Goal: Check status: Check status

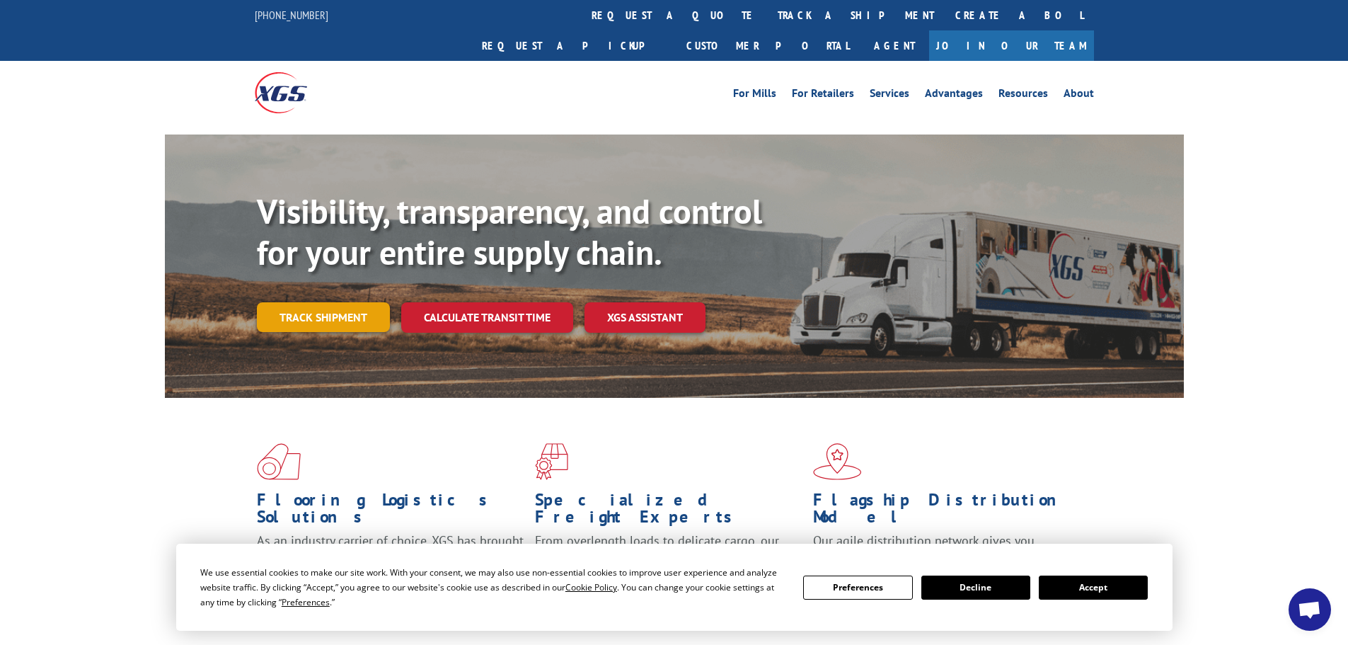
click at [299, 302] on link "Track shipment" at bounding box center [323, 317] width 133 height 30
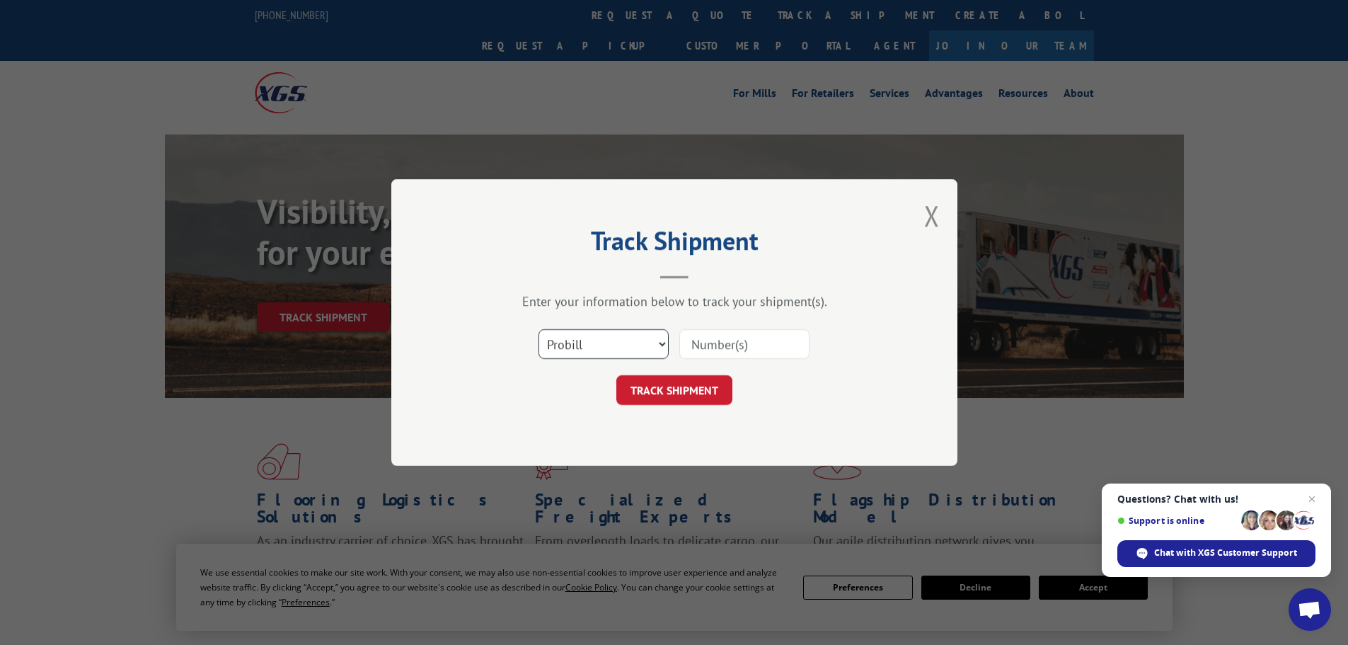
click at [665, 341] on select "Select category... Probill BOL PO" at bounding box center [604, 344] width 130 height 30
select select "bol"
click at [539, 329] on select "Select category... Probill BOL PO" at bounding box center [604, 344] width 130 height 30
click at [731, 347] on input at bounding box center [744, 344] width 130 height 30
paste input "5171753"
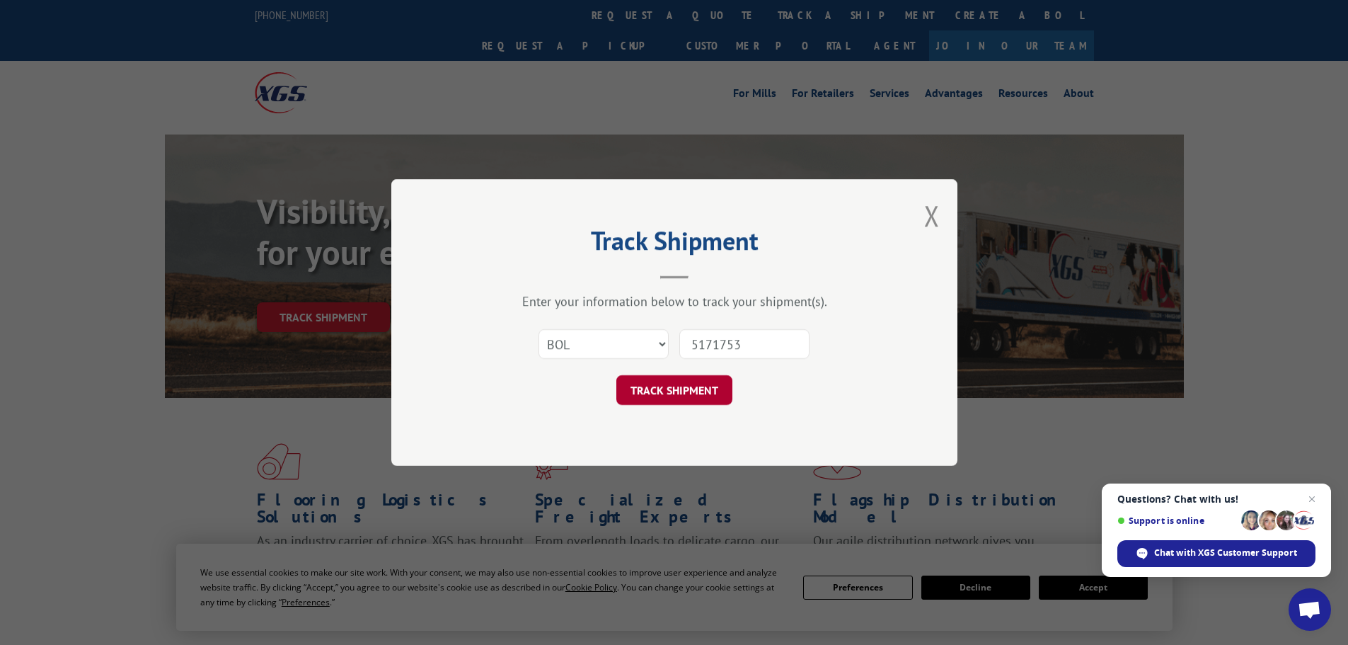
type input "5171753"
click at [682, 395] on button "TRACK SHIPMENT" at bounding box center [674, 390] width 116 height 30
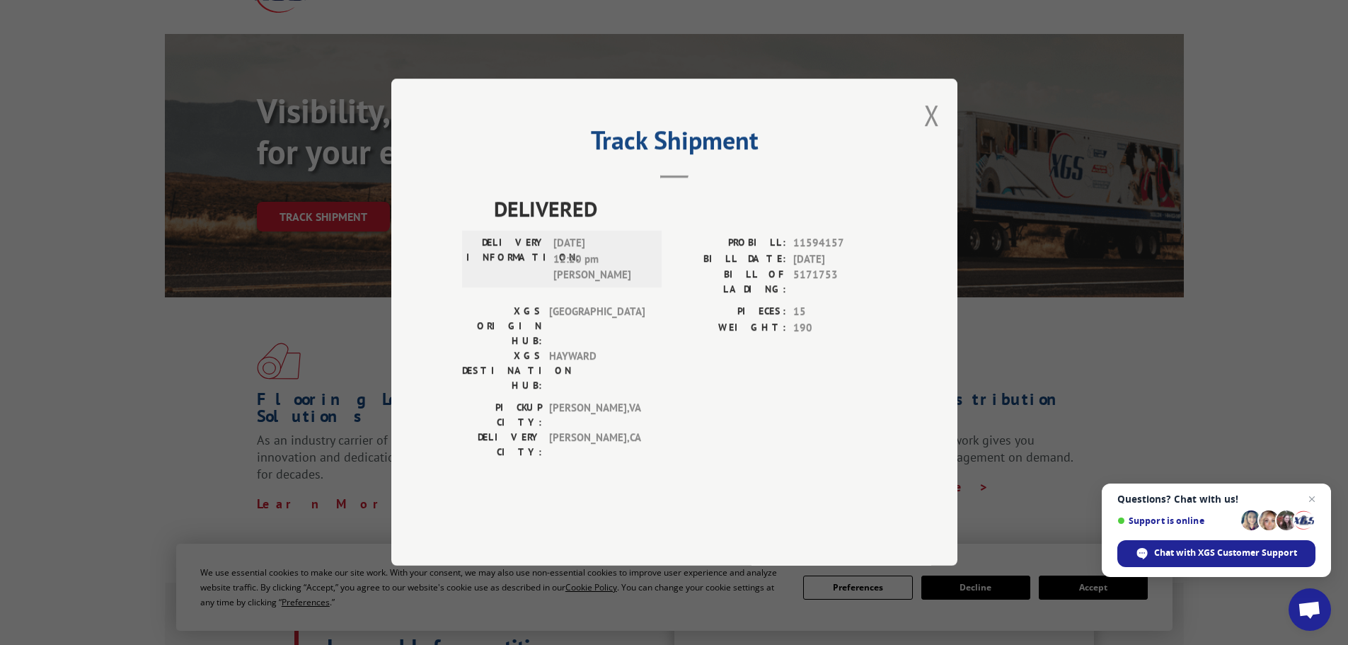
scroll to position [142, 0]
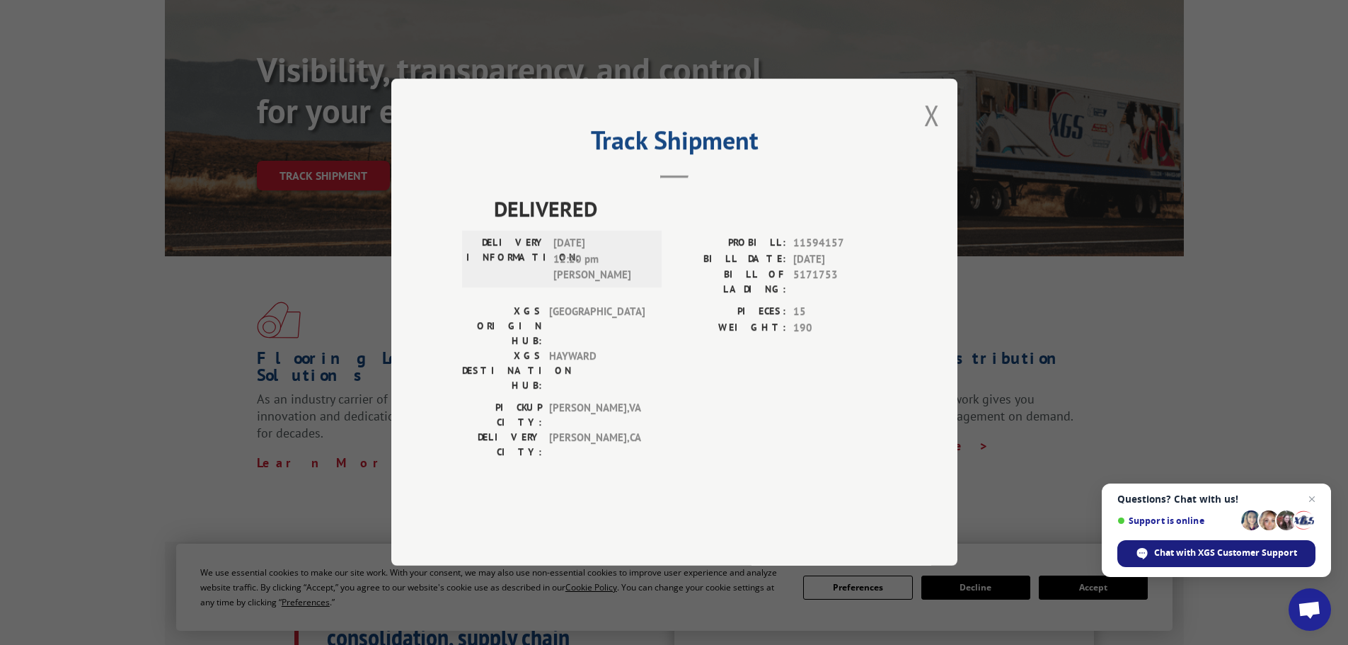
click at [1235, 550] on span "Chat with XGS Customer Support" at bounding box center [1225, 552] width 143 height 13
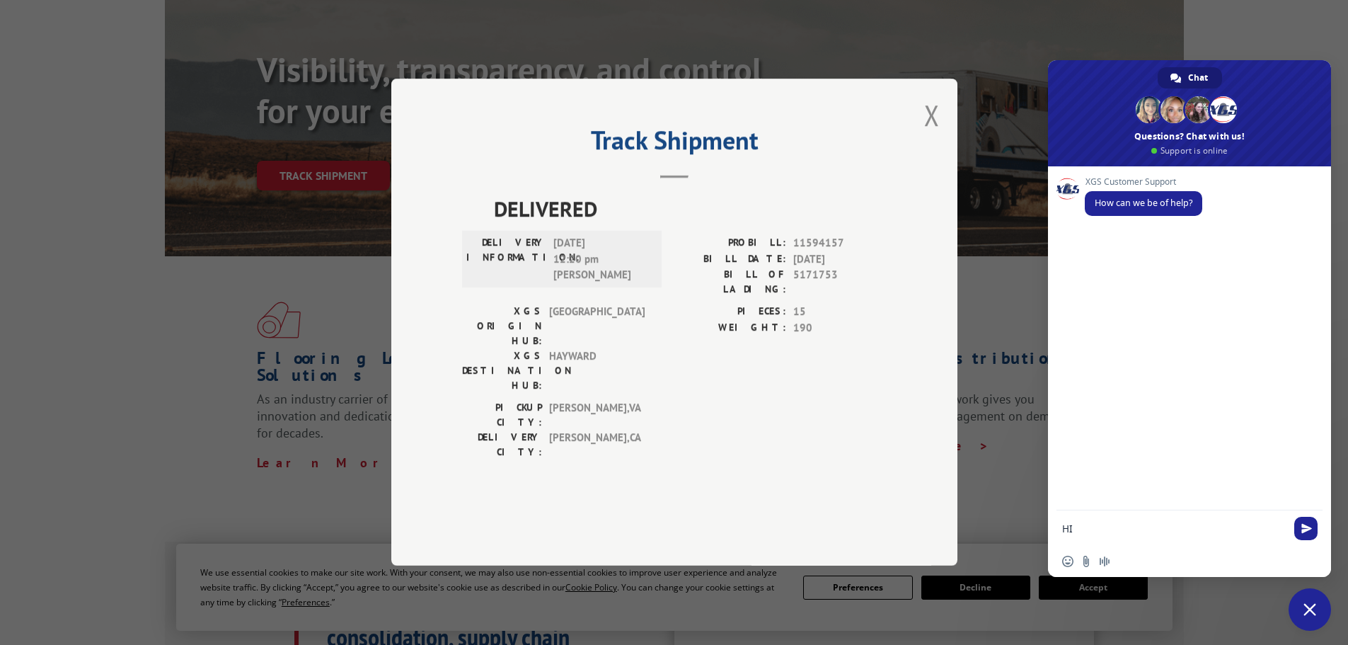
type textarea "H"
type textarea "Hello..I am trying to get an update on a delivery"
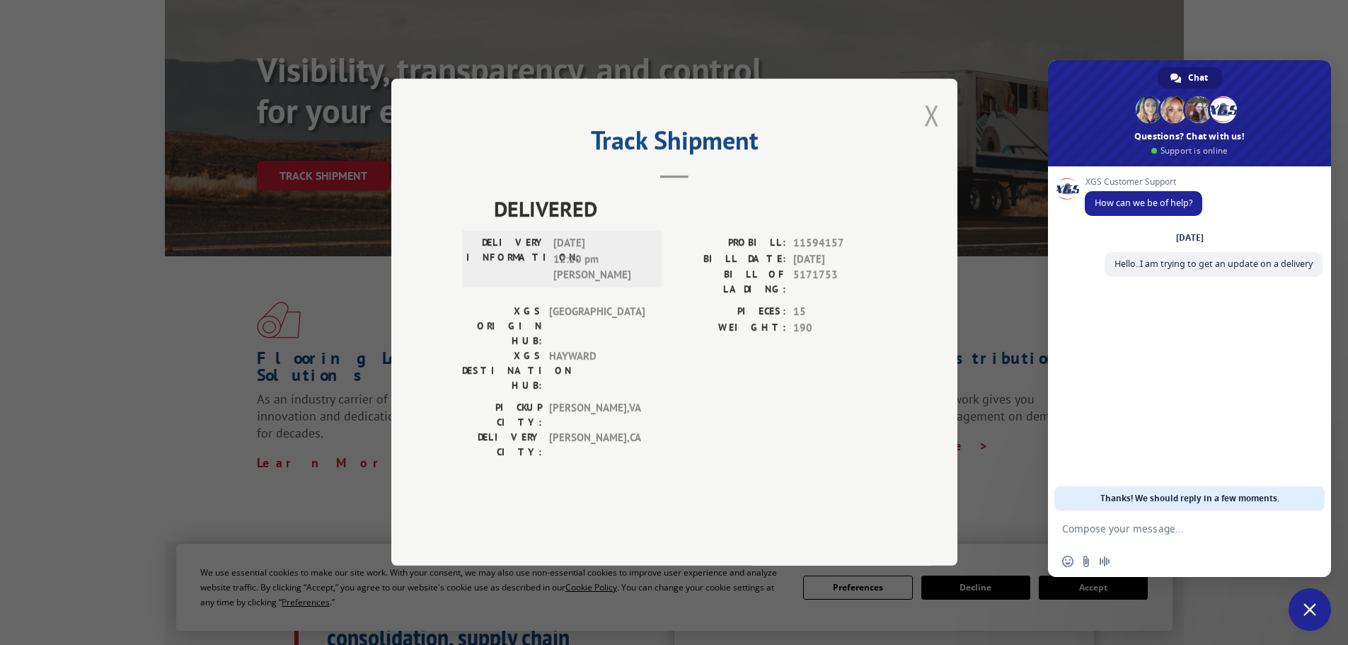
click at [931, 134] on button "Close modal" at bounding box center [932, 115] width 16 height 38
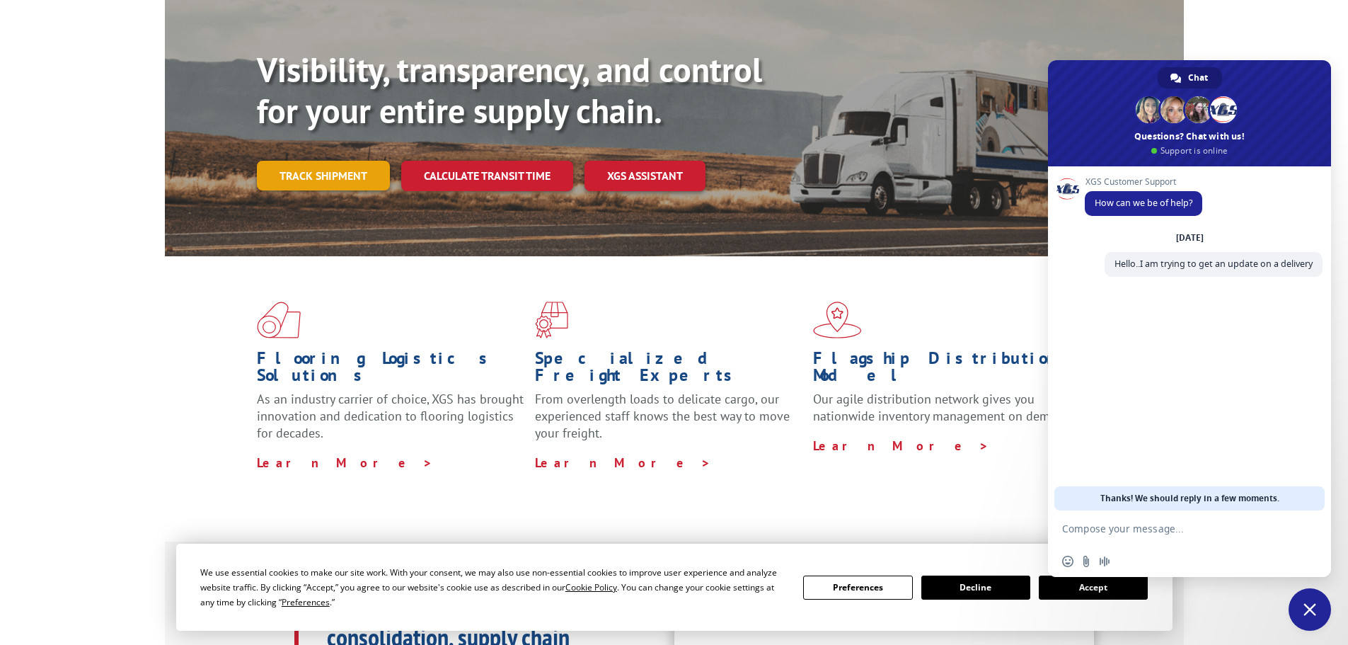
click at [297, 161] on link "Track shipment" at bounding box center [323, 176] width 133 height 30
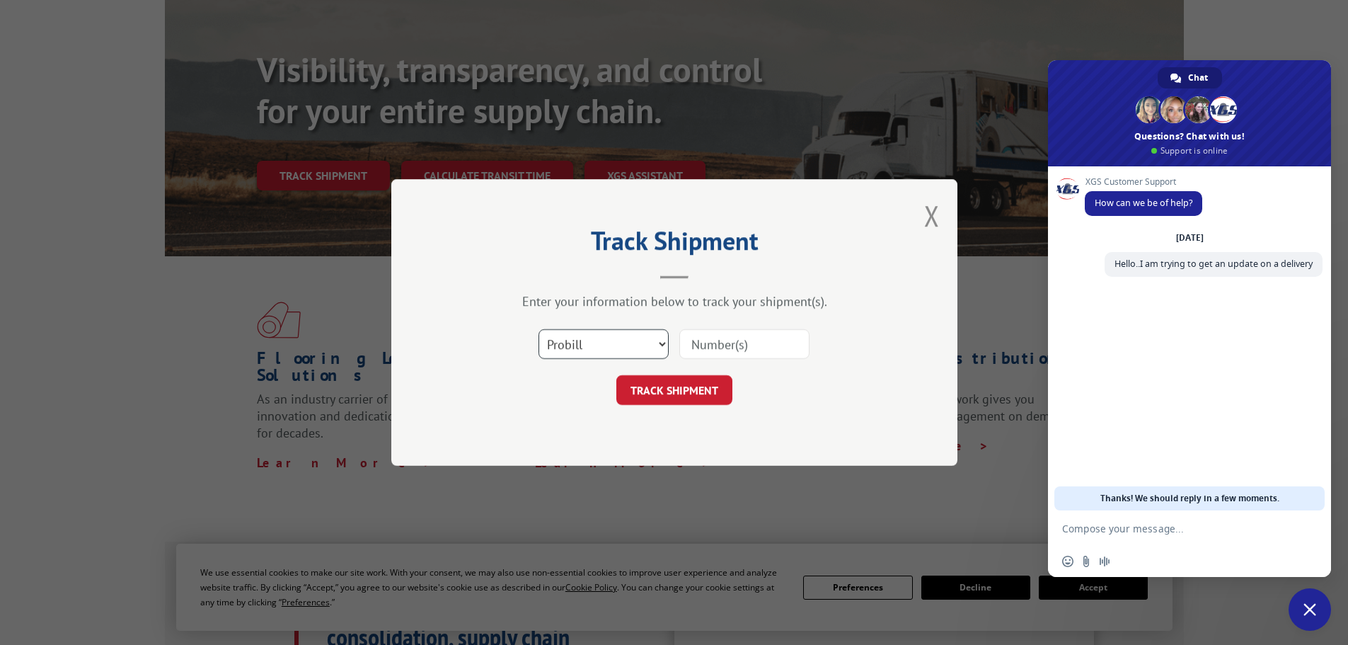
click at [622, 348] on select "Select category... Probill BOL PO" at bounding box center [604, 344] width 130 height 30
click at [539, 329] on select "Select category... Probill BOL PO" at bounding box center [604, 344] width 130 height 30
click at [735, 346] on input at bounding box center [744, 344] width 130 height 30
paste input "5171753"
type input "5171753"
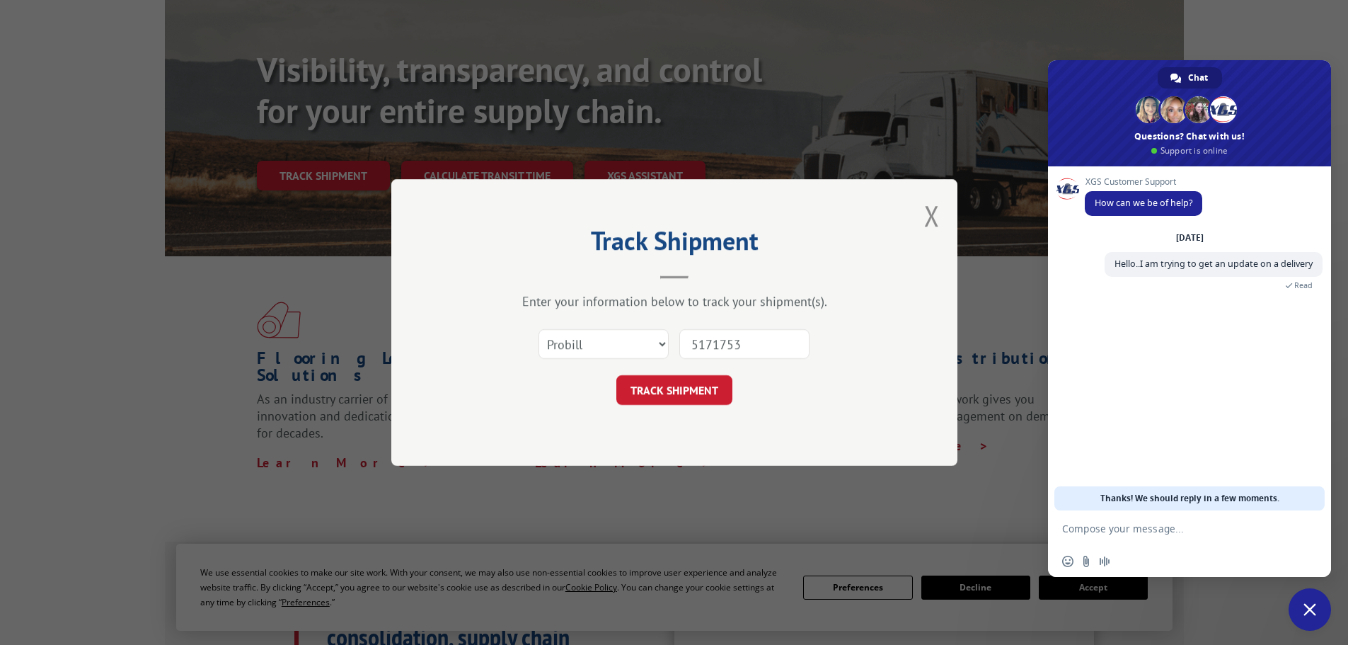
drag, startPoint x: 670, startPoint y: 387, endPoint x: 626, endPoint y: 362, distance: 49.8
click at [664, 381] on button "TRACK SHIPMENT" at bounding box center [674, 390] width 116 height 30
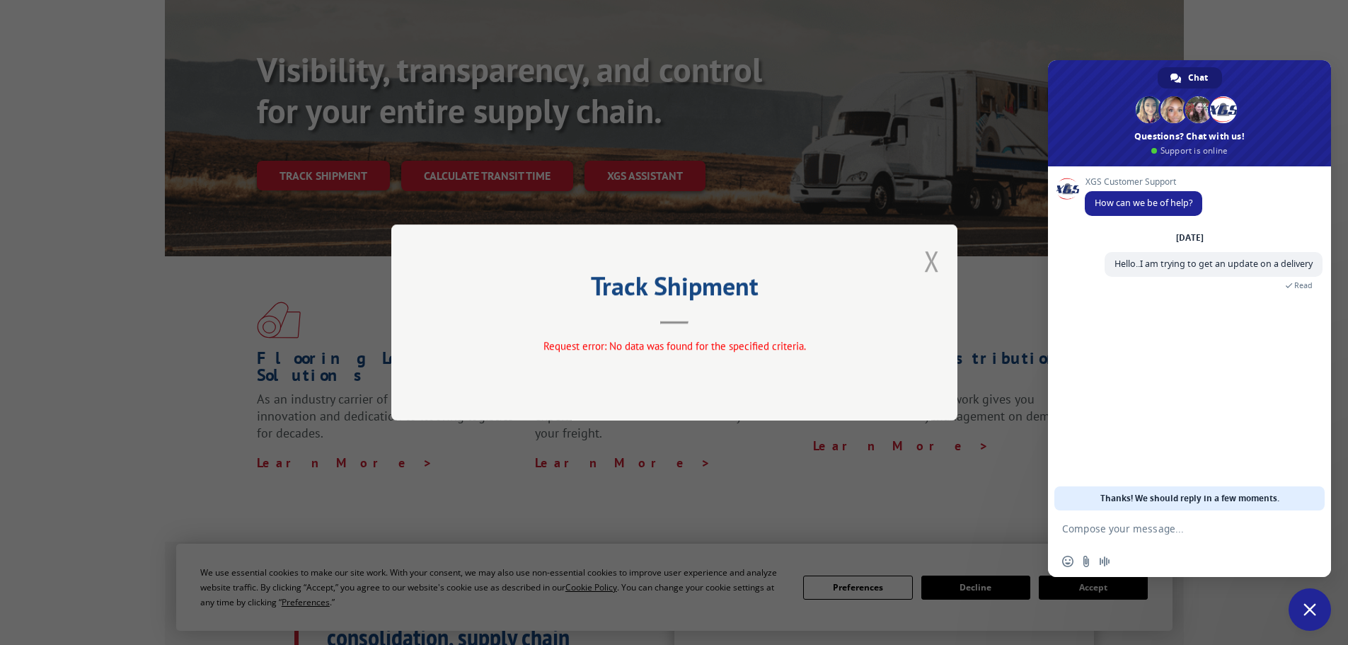
click at [932, 262] on button "Close modal" at bounding box center [932, 261] width 16 height 38
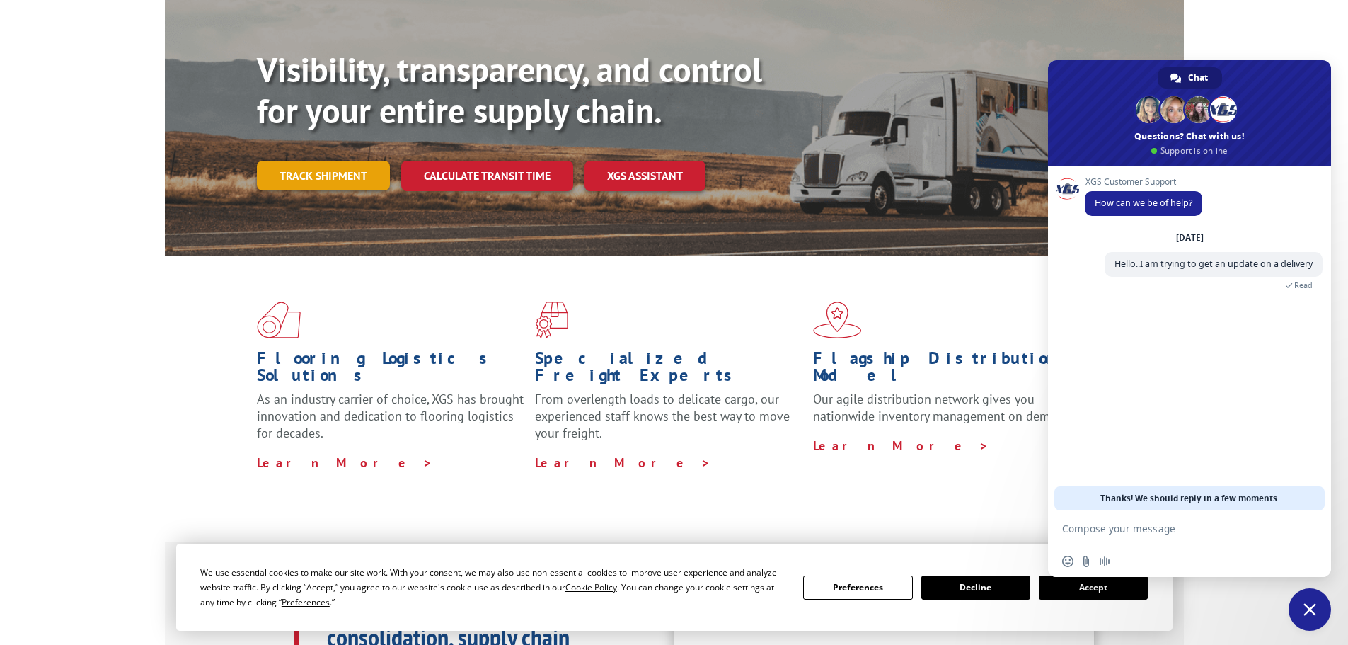
click at [321, 161] on link "Track shipment" at bounding box center [323, 176] width 133 height 30
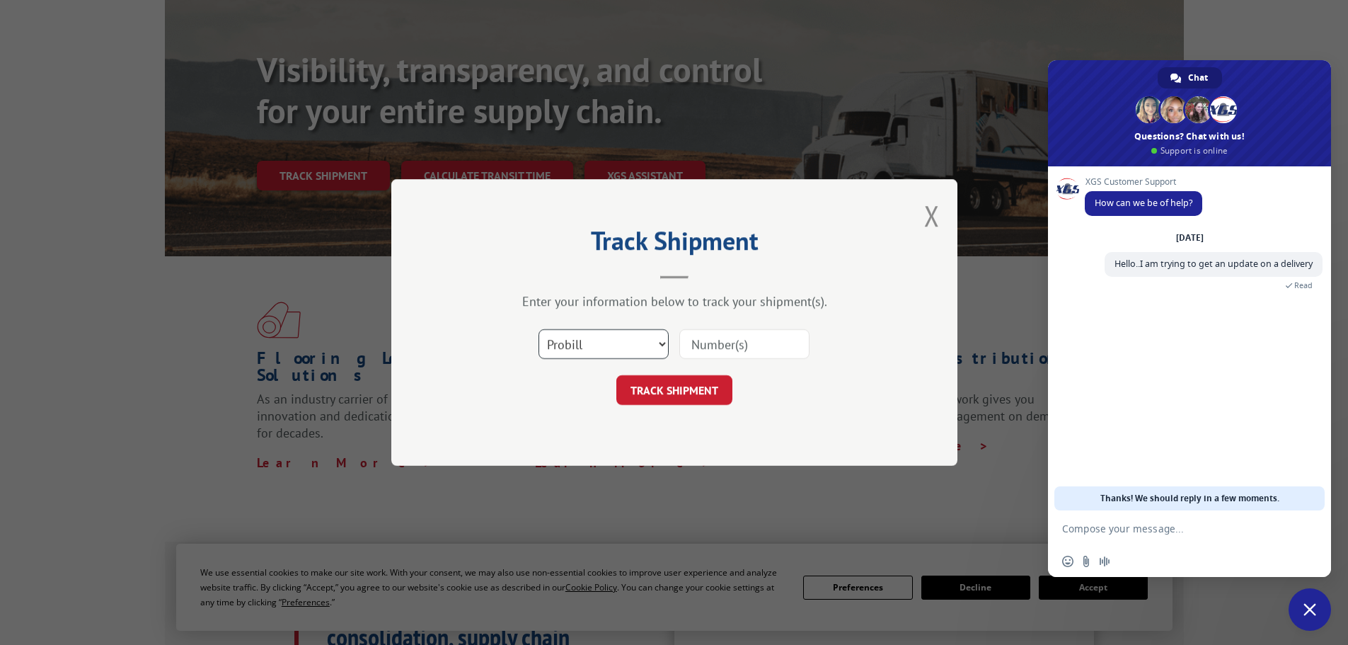
click at [568, 345] on select "Select category... Probill BOL PO" at bounding box center [604, 344] width 130 height 30
select select "bol"
click at [539, 329] on select "Select category... Probill BOL PO" at bounding box center [604, 344] width 130 height 30
click at [712, 347] on input at bounding box center [744, 344] width 130 height 30
paste input "5171753"
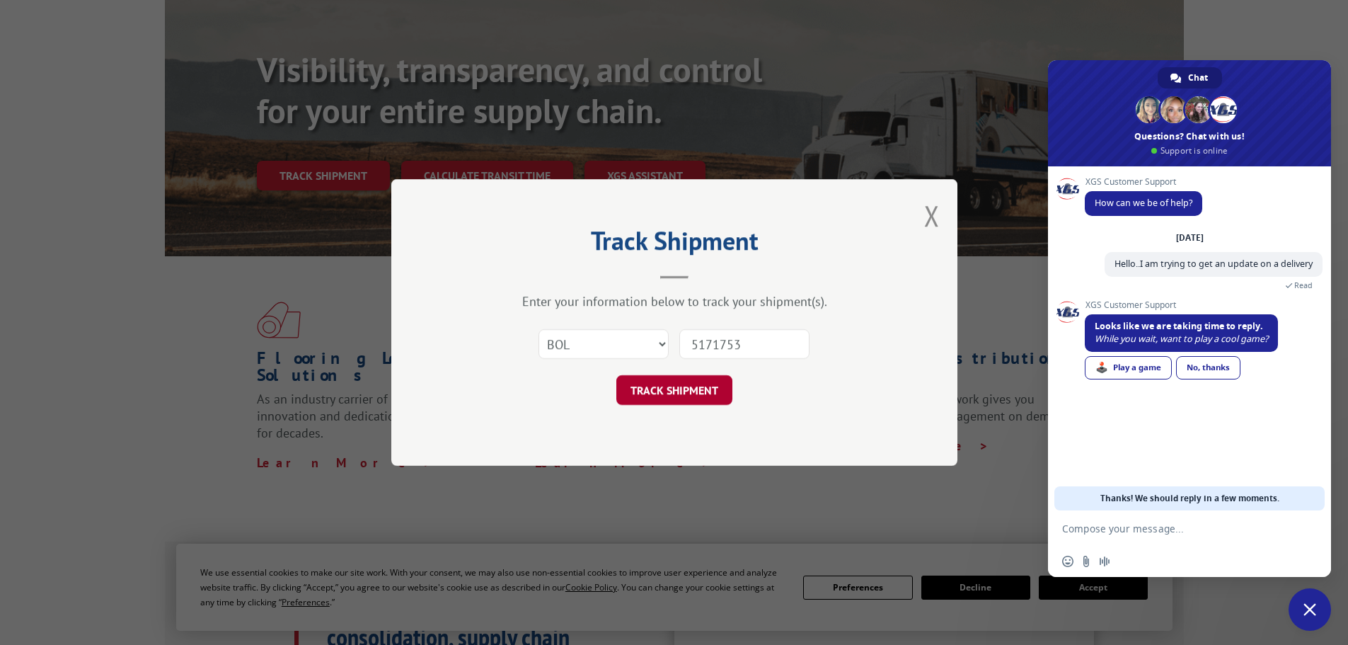
type input "5171753"
click at [713, 388] on button "TRACK SHIPMENT" at bounding box center [674, 390] width 116 height 30
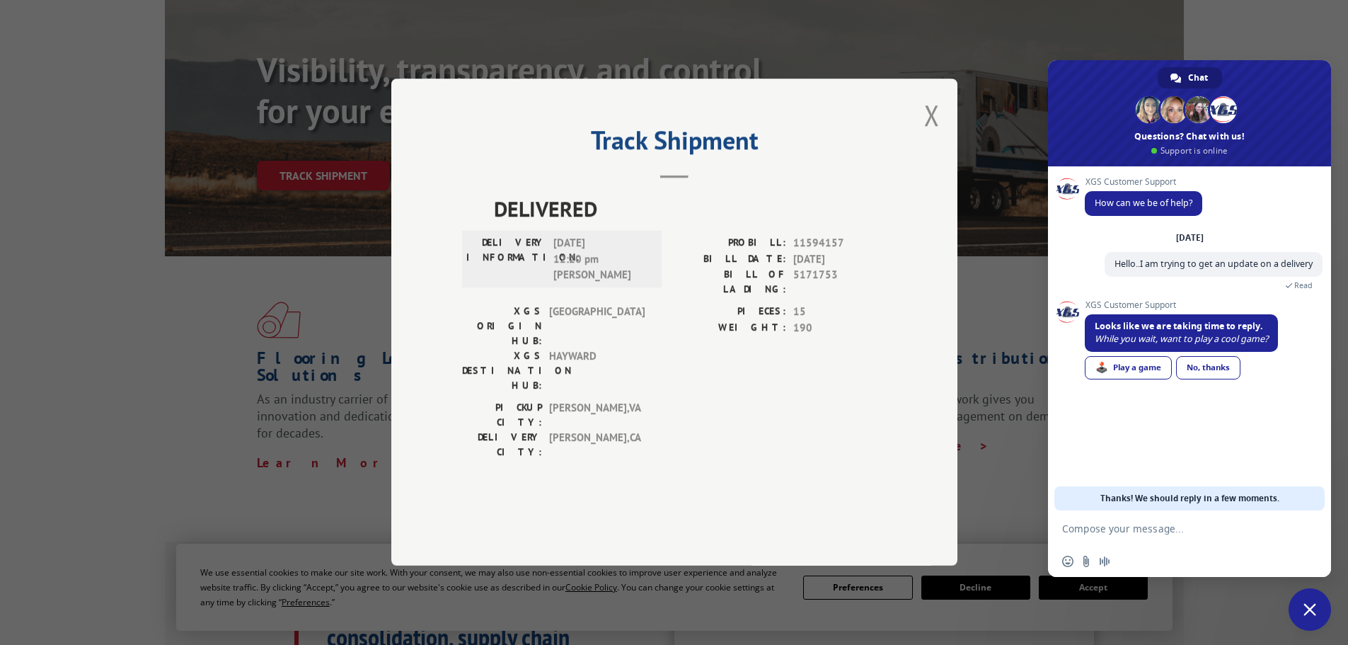
drag, startPoint x: 1196, startPoint y: 366, endPoint x: 1006, endPoint y: 413, distance: 195.5
click at [1190, 368] on div "No, thanks" at bounding box center [1208, 367] width 64 height 23
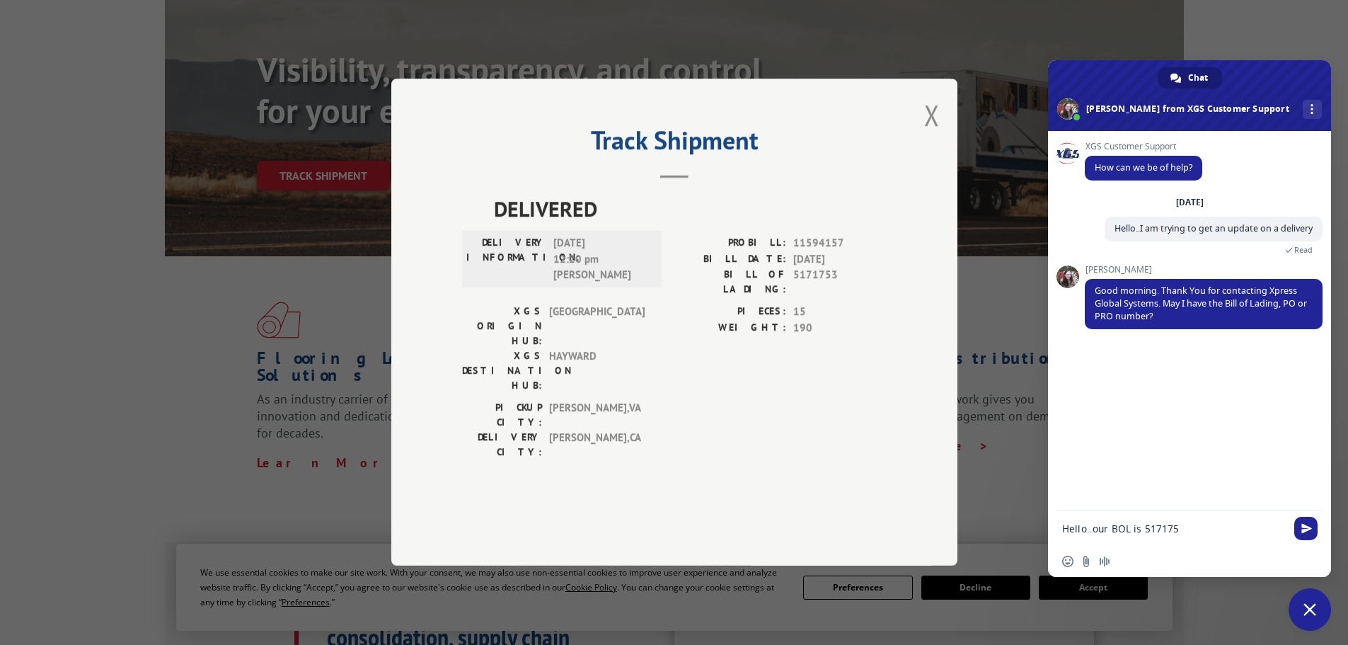
type textarea "Hello..our BOL is 5171753"
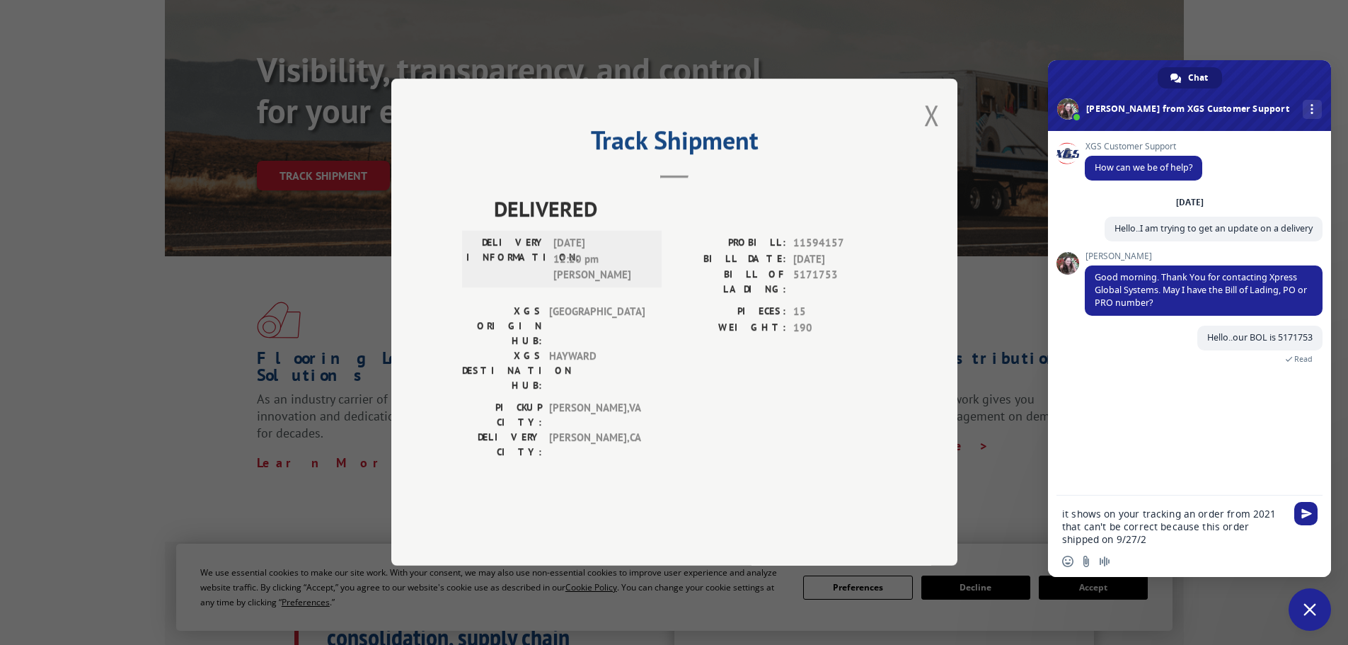
type textarea "it shows on your tracking an order from 2021 that can't be correct because this…"
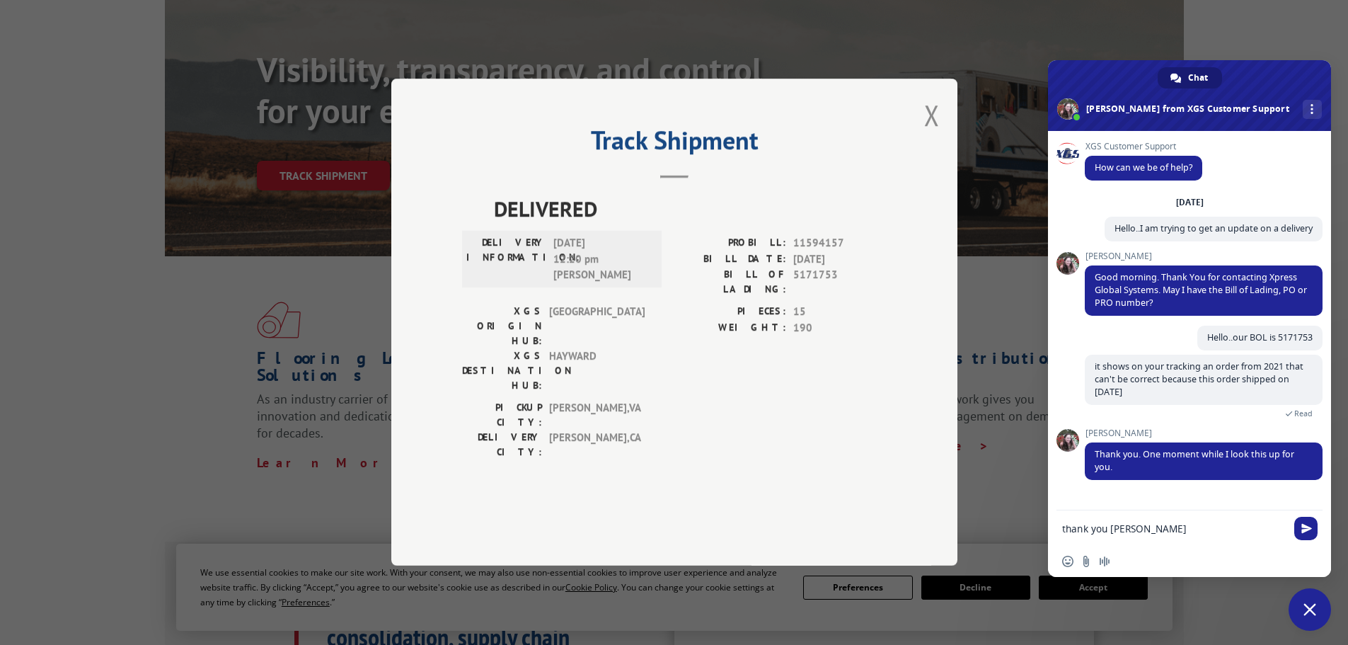
type textarea "thank you [PERSON_NAME]"
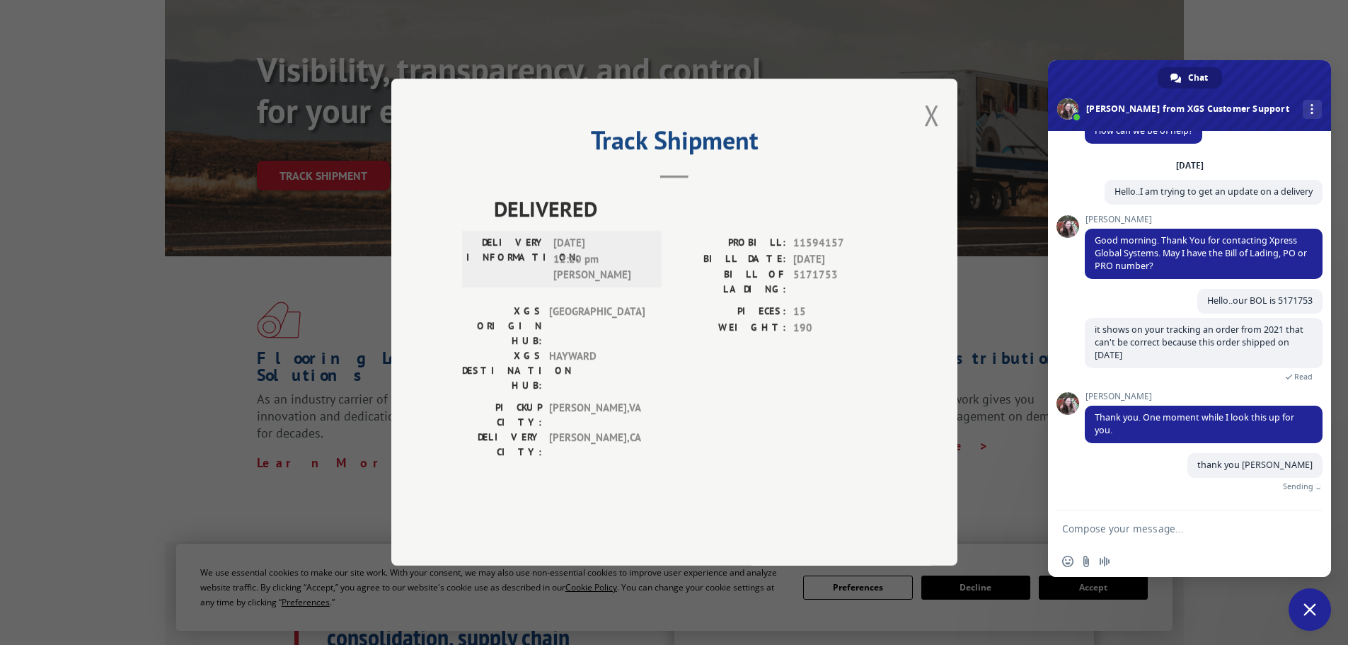
scroll to position [21, 0]
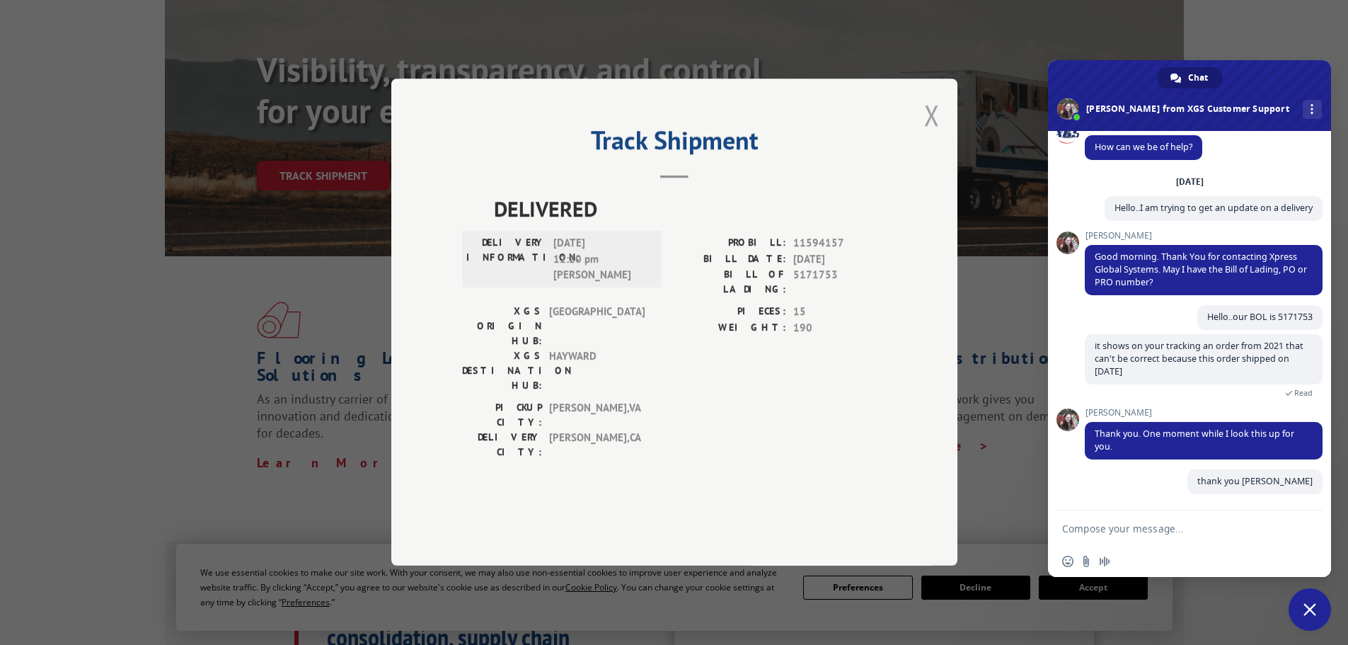
click at [931, 134] on button "Close modal" at bounding box center [932, 115] width 16 height 38
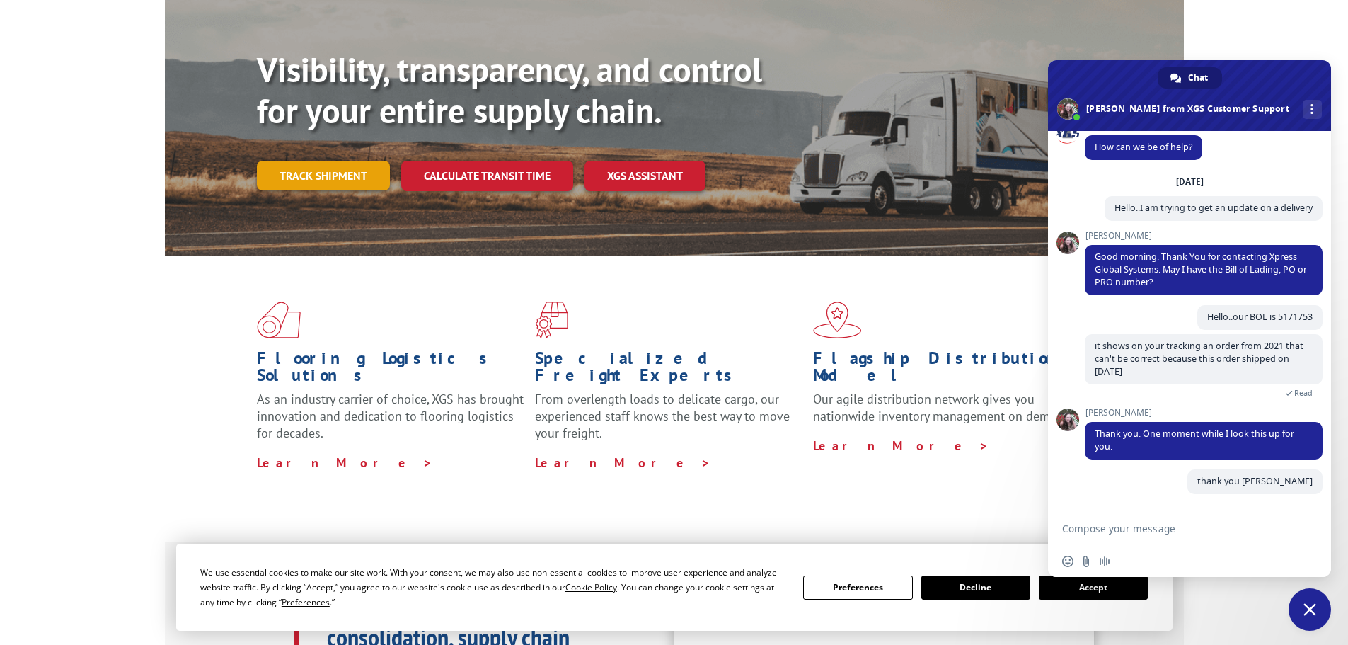
click at [306, 161] on link "Track shipment" at bounding box center [323, 176] width 133 height 30
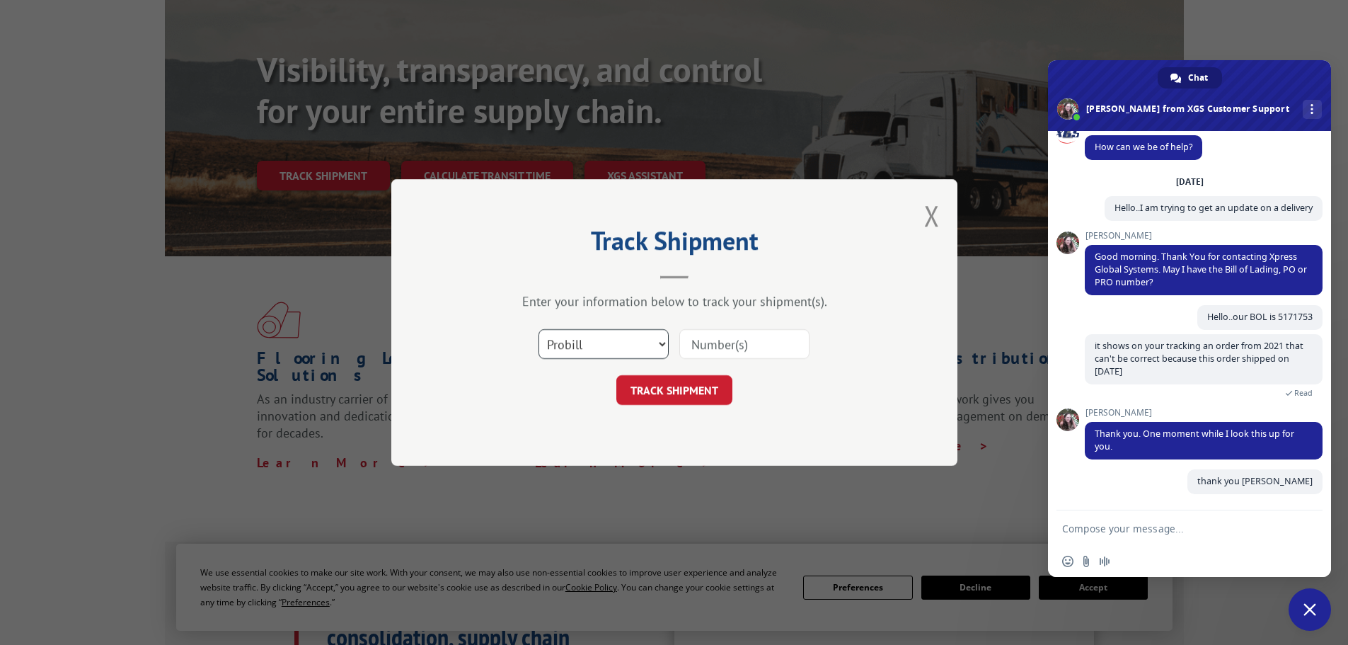
click at [653, 347] on select "Select category... Probill BOL PO" at bounding box center [604, 344] width 130 height 30
select select "po"
click at [539, 329] on select "Select category... Probill BOL PO" at bounding box center [604, 344] width 130 height 30
click at [718, 349] on input at bounding box center [744, 344] width 130 height 30
paste input "5171753"
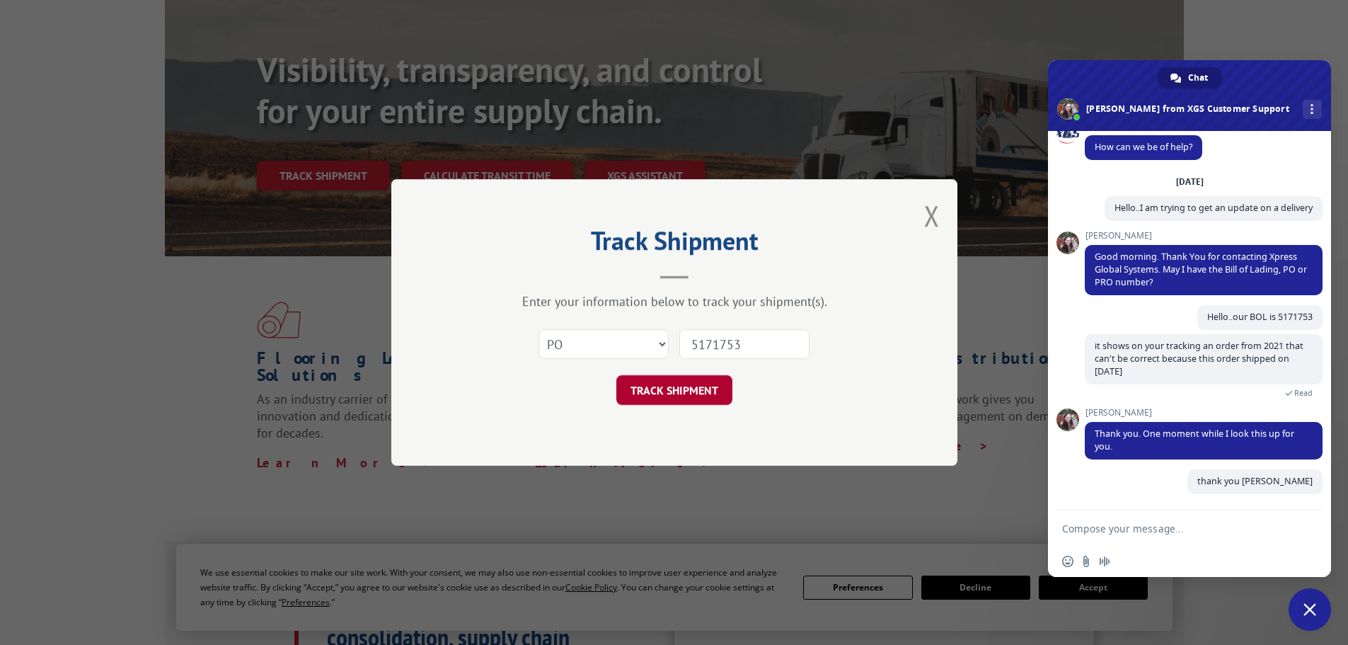
type input "5171753"
click at [706, 376] on button "TRACK SHIPMENT" at bounding box center [674, 390] width 116 height 30
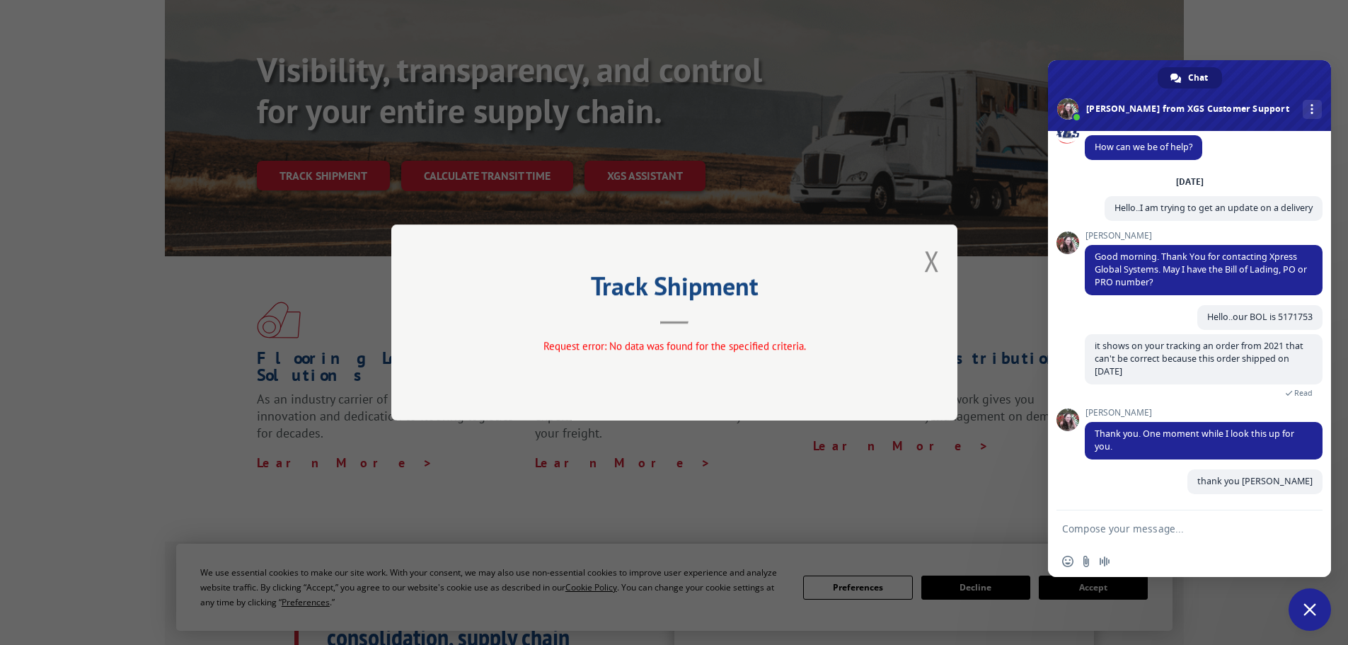
drag, startPoint x: 932, startPoint y: 262, endPoint x: 873, endPoint y: 272, distance: 59.7
click at [931, 262] on button "Close modal" at bounding box center [932, 261] width 16 height 38
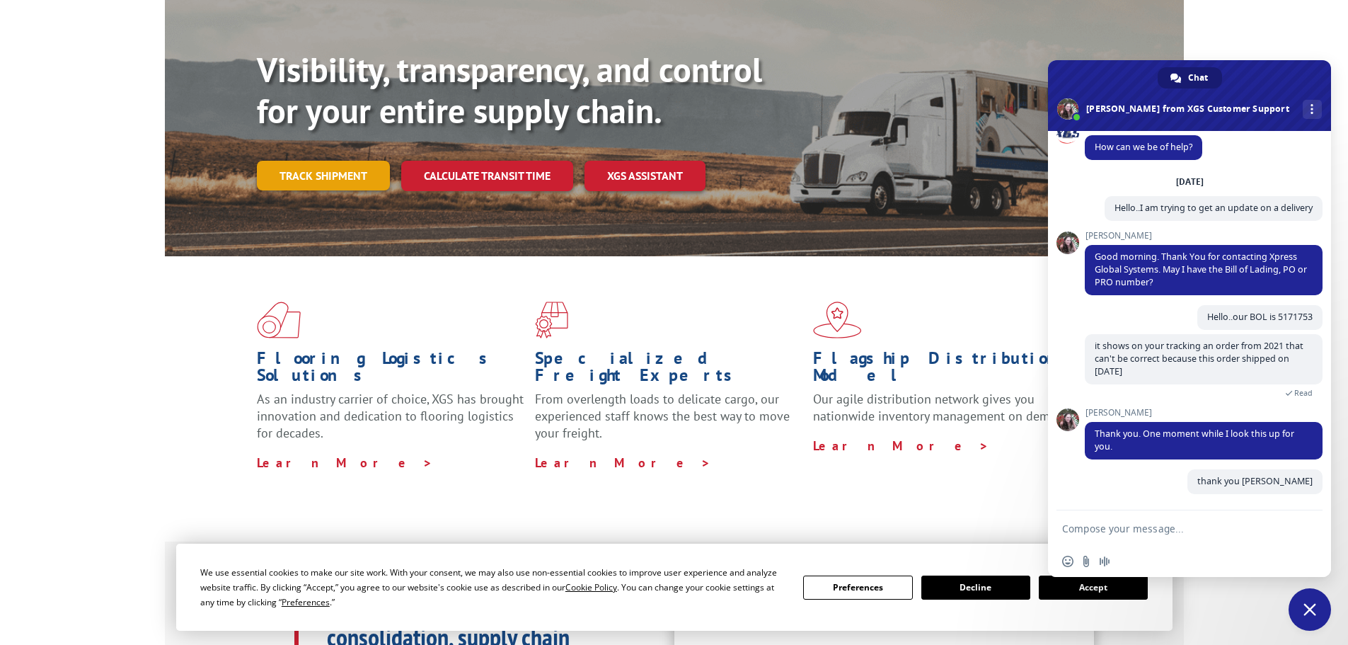
click at [331, 161] on link "Track shipment" at bounding box center [323, 176] width 133 height 30
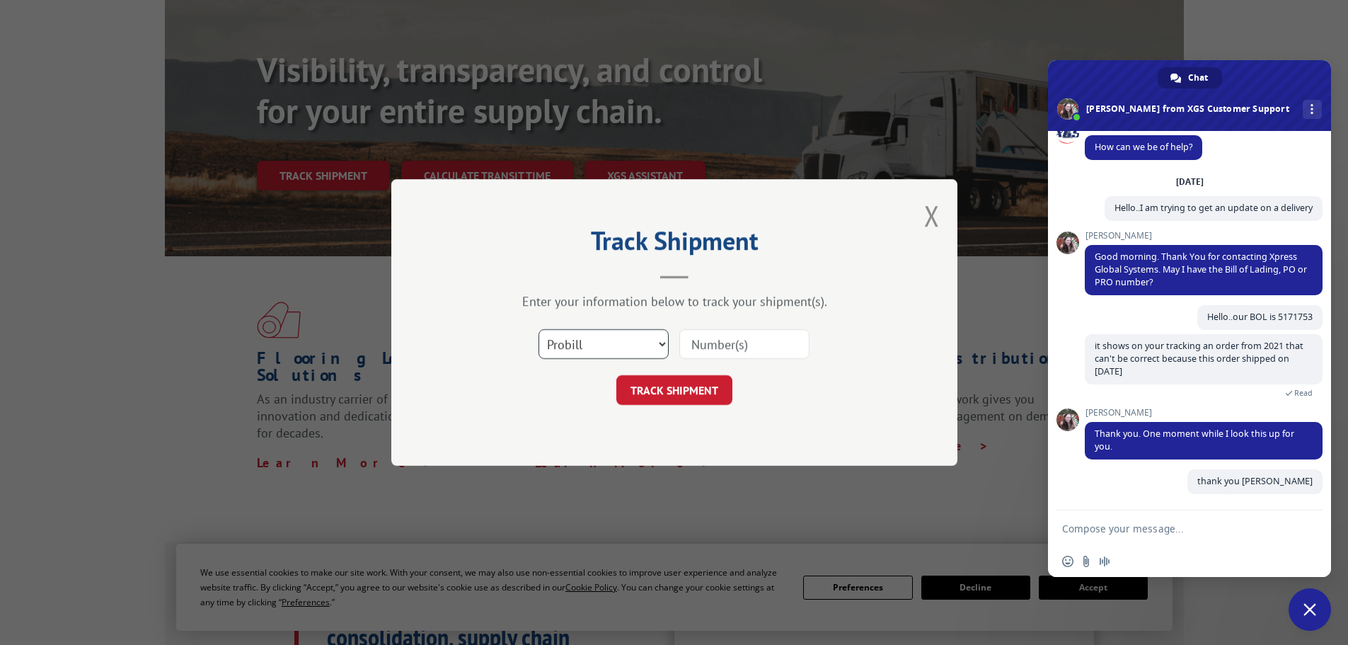
click at [577, 346] on select "Select category... Probill BOL PO" at bounding box center [604, 344] width 130 height 30
select select "bol"
click at [539, 329] on select "Select category... Probill BOL PO" at bounding box center [604, 344] width 130 height 30
click at [710, 349] on input at bounding box center [744, 344] width 130 height 30
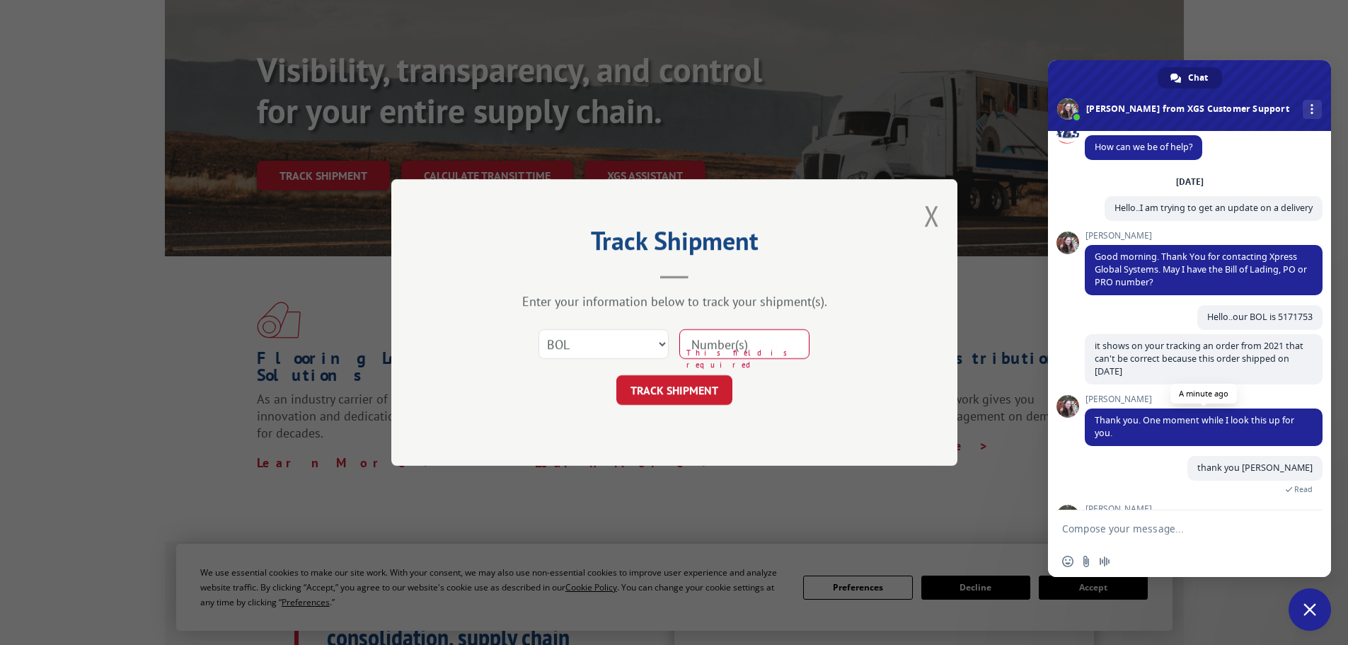
scroll to position [82, 0]
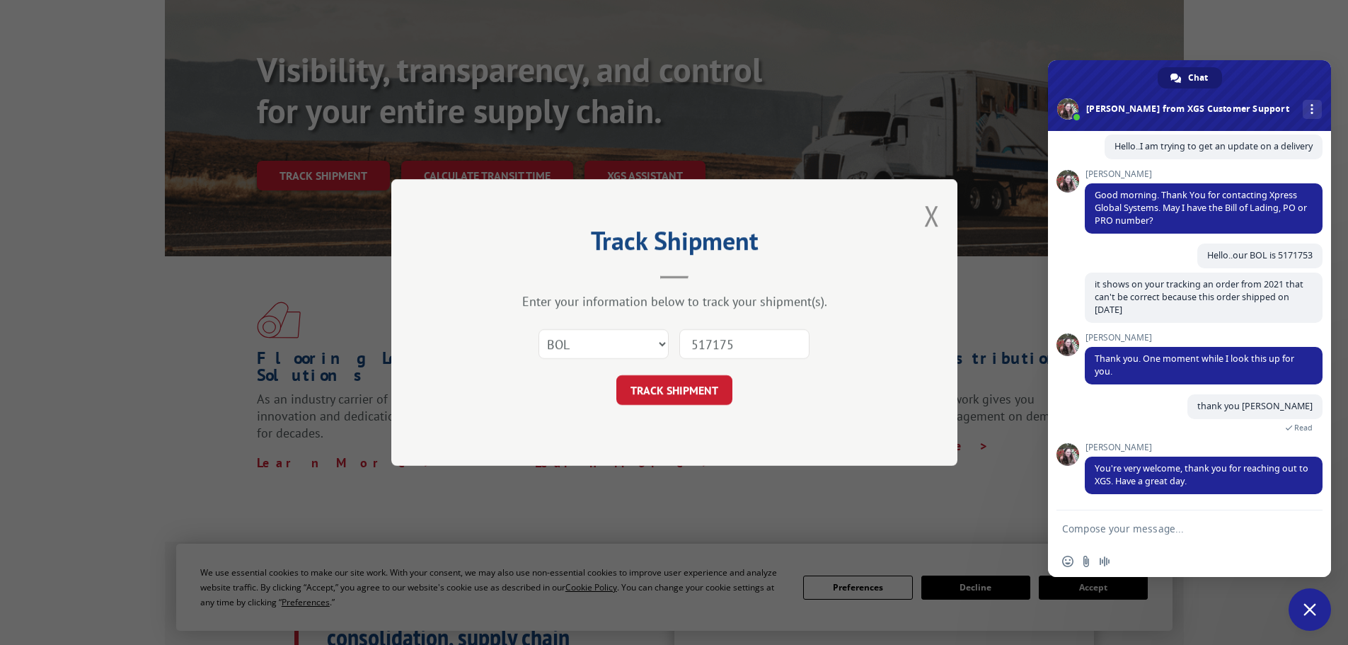
type input "5171753"
click button "TRACK SHIPMENT" at bounding box center [674, 390] width 116 height 30
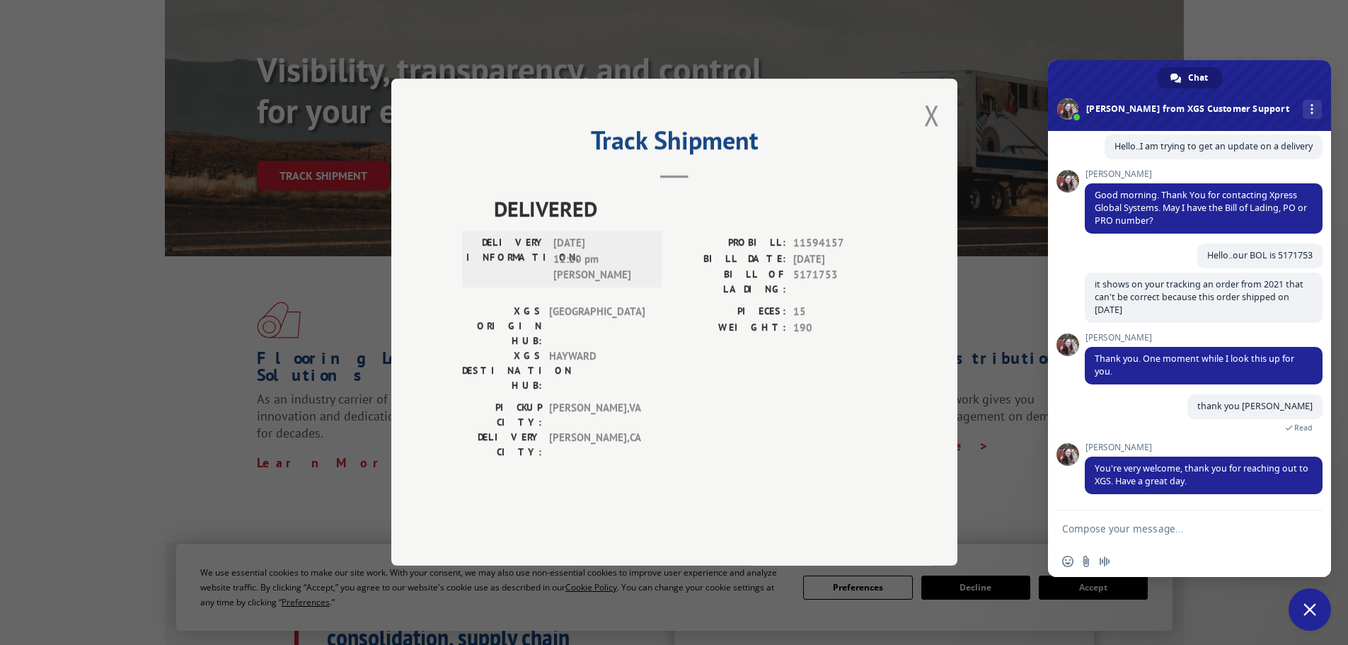
drag, startPoint x: 934, startPoint y: 158, endPoint x: 923, endPoint y: 167, distance: 14.6
click at [931, 134] on button "Close modal" at bounding box center [932, 115] width 16 height 38
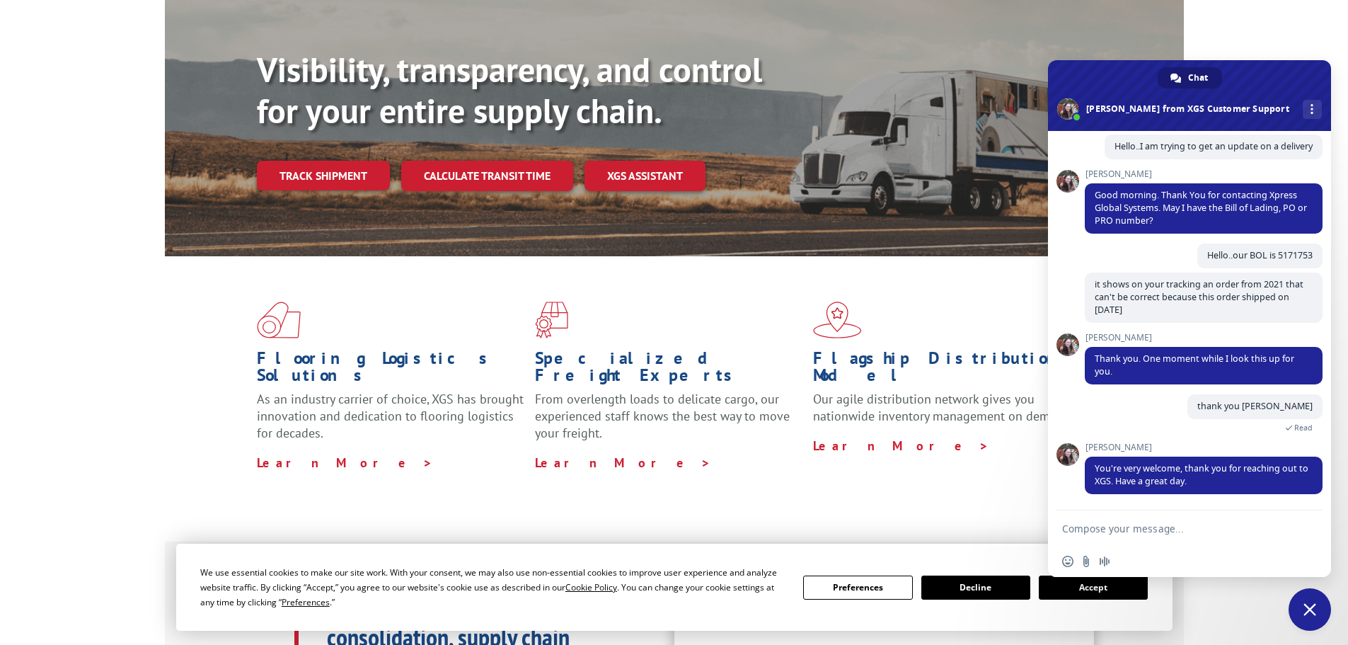
click at [1117, 535] on form at bounding box center [1174, 529] width 224 height 38
click at [1110, 525] on textarea "Compose your message..." at bounding box center [1174, 528] width 224 height 13
type textarea "still there?"
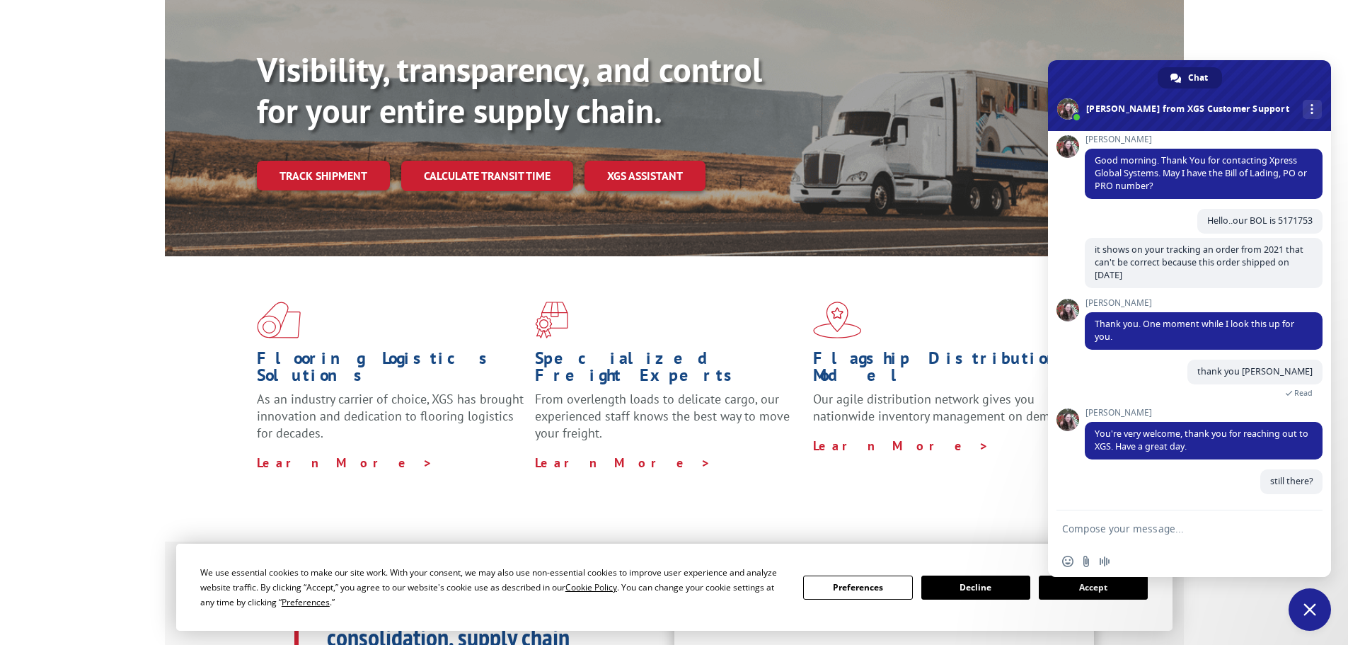
scroll to position [117, 0]
click at [989, 580] on button "Decline" at bounding box center [975, 587] width 109 height 24
